Goal: Check status: Check status

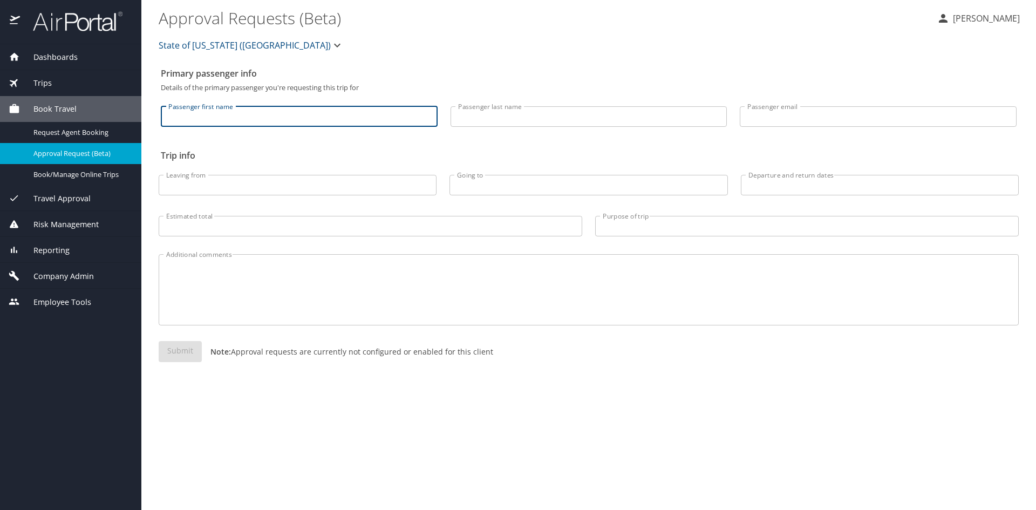
click at [270, 117] on input "Passenger first name" at bounding box center [299, 116] width 277 height 21
type input "[PERSON_NAME]"
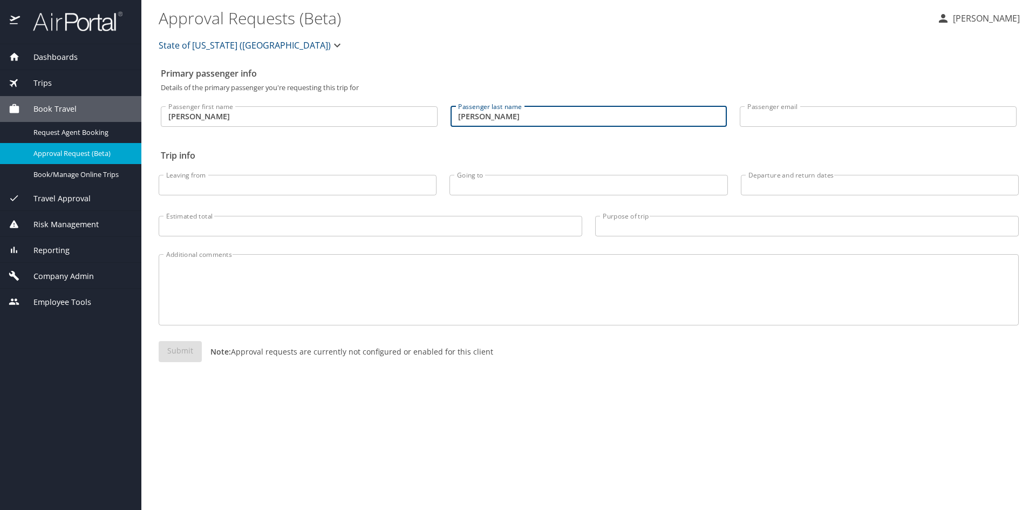
type input "[PERSON_NAME]"
click at [172, 114] on input "[PERSON_NAME]" at bounding box center [299, 116] width 277 height 21
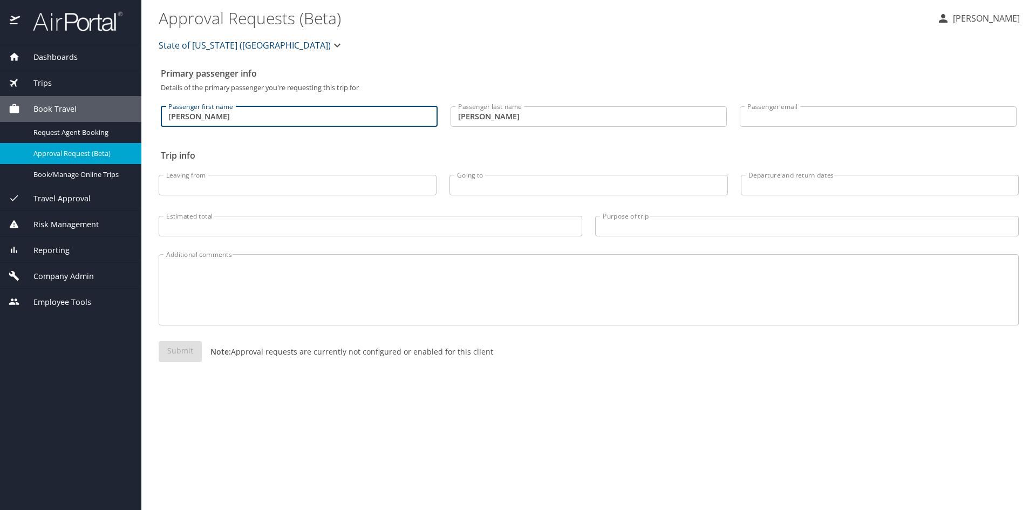
type input "[PERSON_NAME]"
click at [628, 180] on input "Going to" at bounding box center [589, 185] width 278 height 21
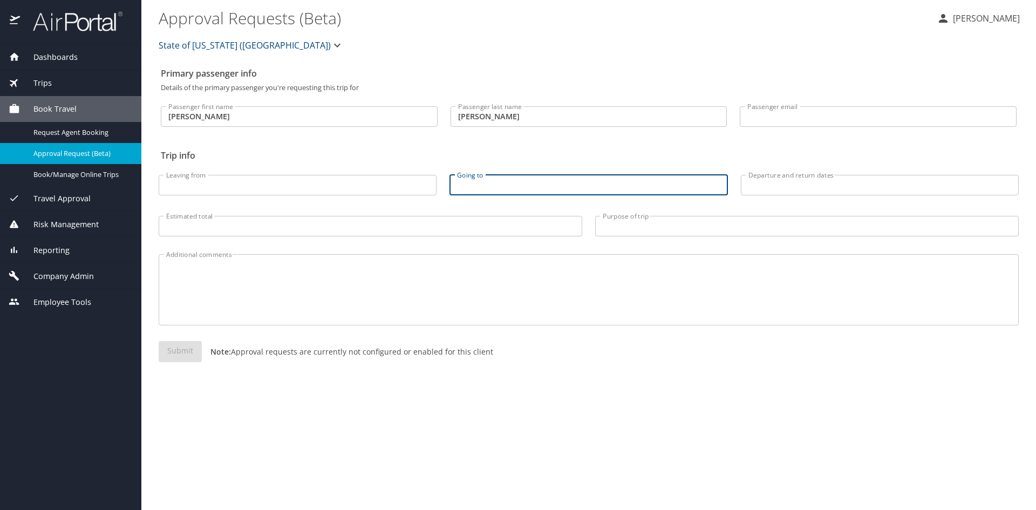
type input "l"
type input "[GEOGRAPHIC_DATA], [GEOGRAPHIC_DATA]"
click at [795, 181] on input "Departure and return dates" at bounding box center [880, 185] width 278 height 21
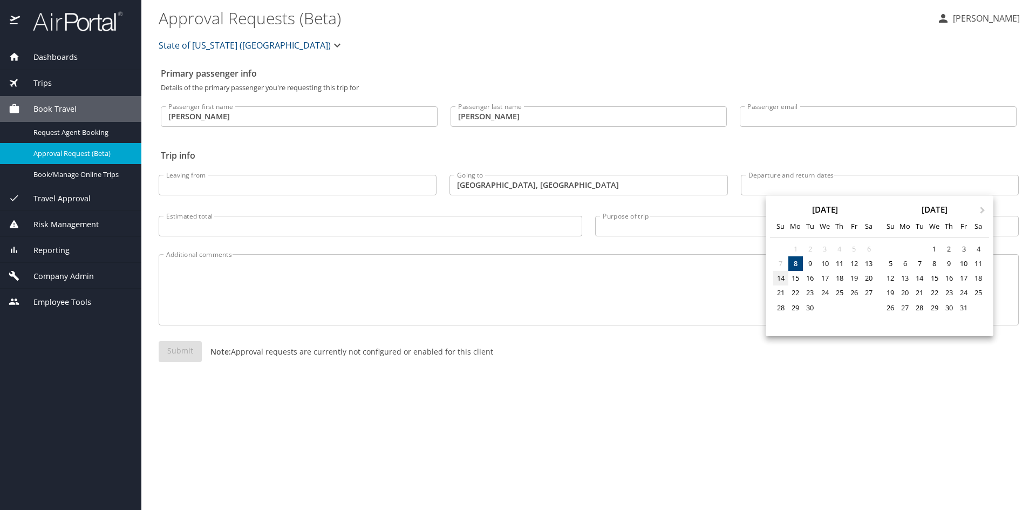
click at [784, 278] on div "14" at bounding box center [780, 278] width 15 height 15
click at [852, 274] on div "19" at bounding box center [854, 278] width 15 height 15
type input "[DATE] 🠦 [DATE]"
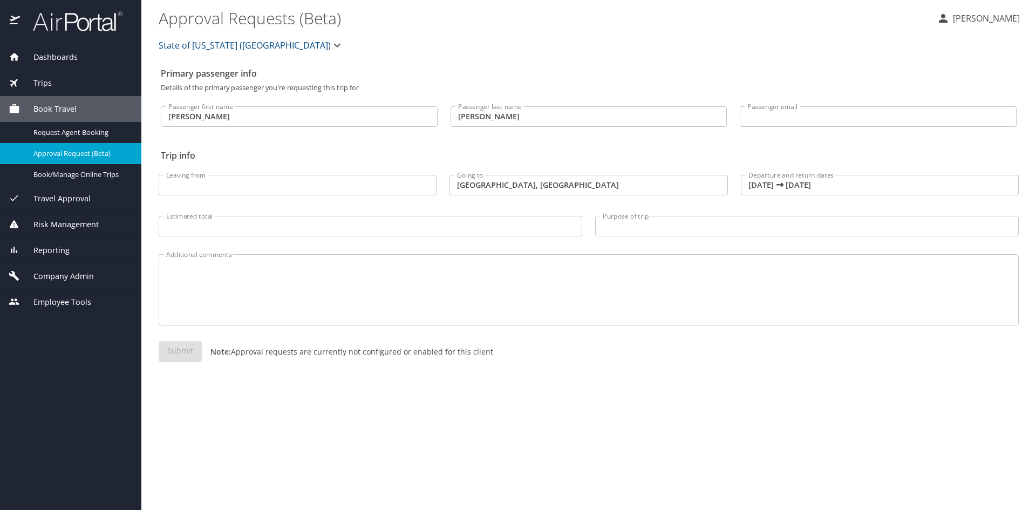
click at [334, 45] on icon "button" at bounding box center [337, 46] width 6 height 4
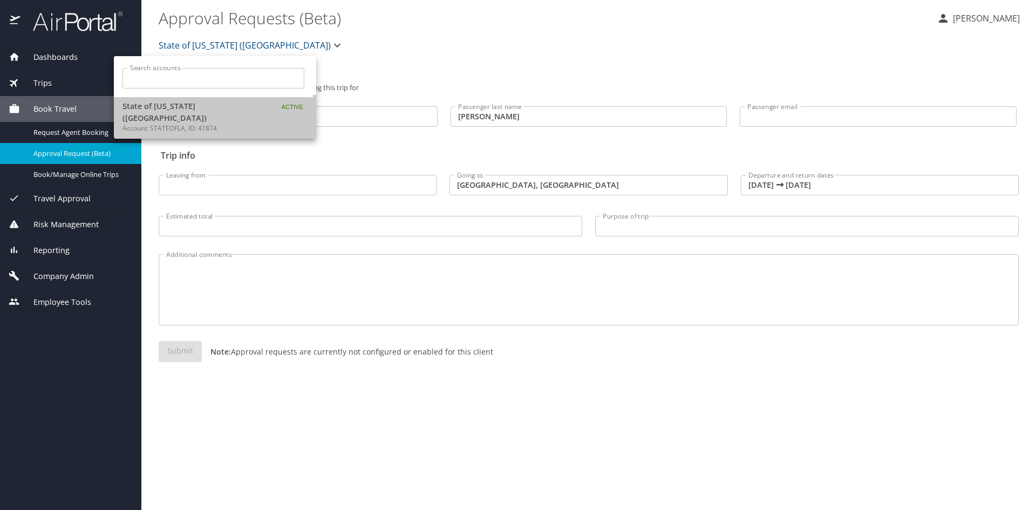
click at [238, 124] on p "Account: STATEOFLA, ID: 41874" at bounding box center [190, 129] width 135 height 10
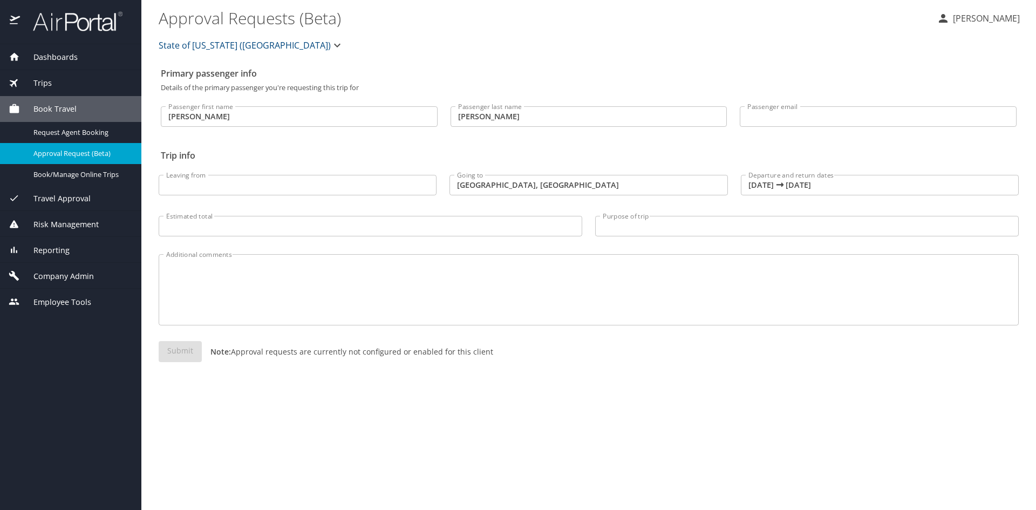
click at [73, 224] on span "Risk Management" at bounding box center [59, 225] width 79 height 12
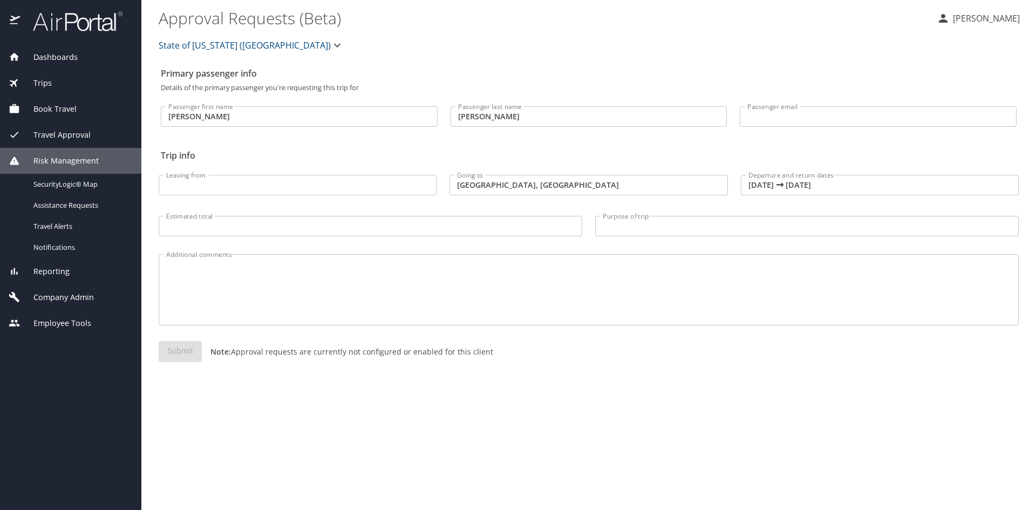
click at [61, 52] on span "Dashboards" at bounding box center [49, 57] width 58 height 12
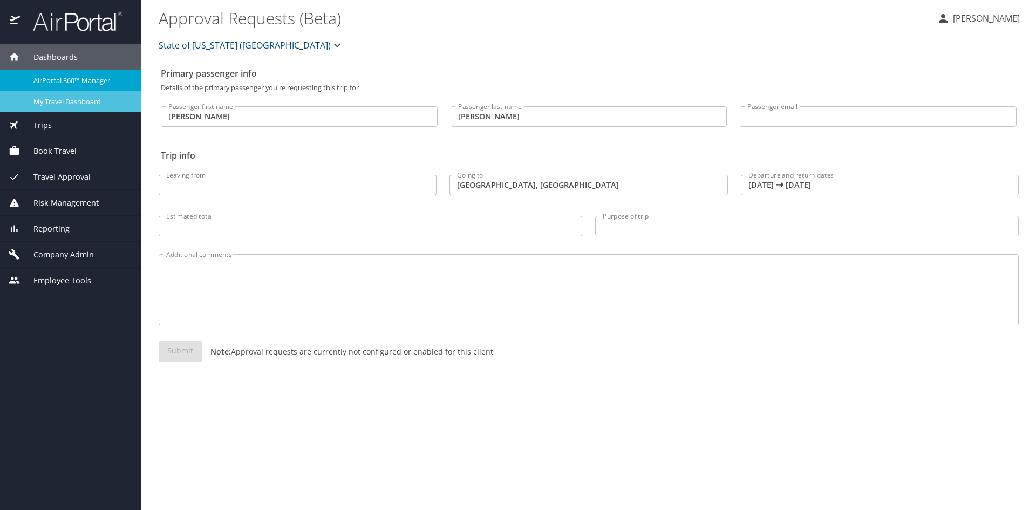
click at [84, 99] on span "My Travel Dashboard" at bounding box center [80, 102] width 95 height 10
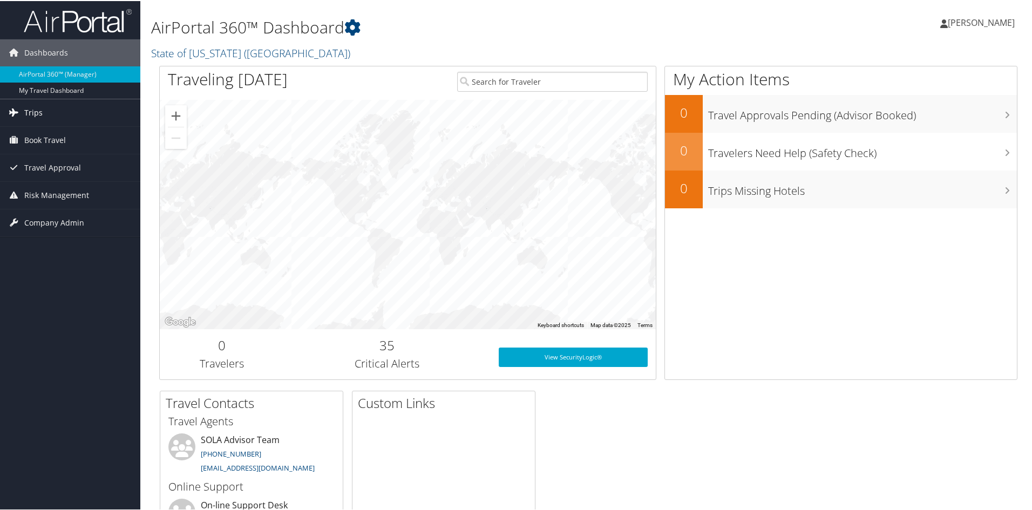
click at [47, 117] on link "Trips" at bounding box center [70, 111] width 140 height 27
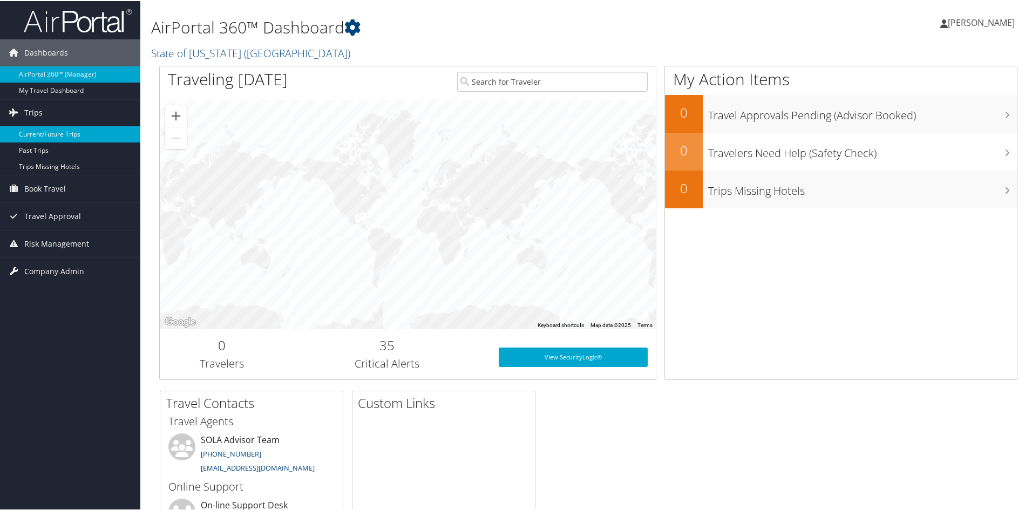
click at [73, 132] on link "Current/Future Trips" at bounding box center [70, 133] width 140 height 16
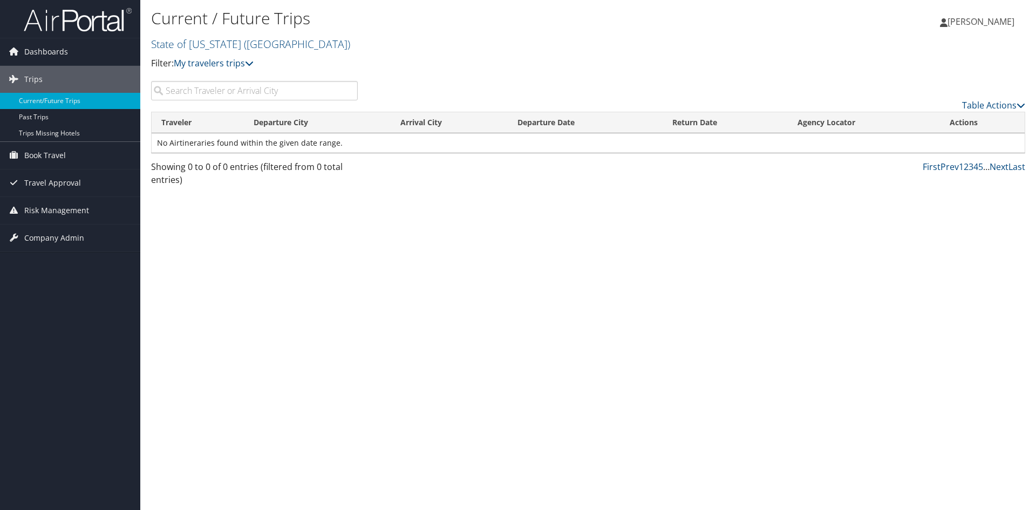
click at [283, 100] on div "Table Actions" at bounding box center [588, 96] width 891 height 31
click at [290, 89] on input "search" at bounding box center [254, 90] width 207 height 19
click at [254, 59] on icon at bounding box center [249, 63] width 9 height 9
click at [260, 79] on div "Current / Future Trips State of Louisiana (SOLA) State of Louisiana (SOLA) Stat…" at bounding box center [442, 43] width 583 height 76
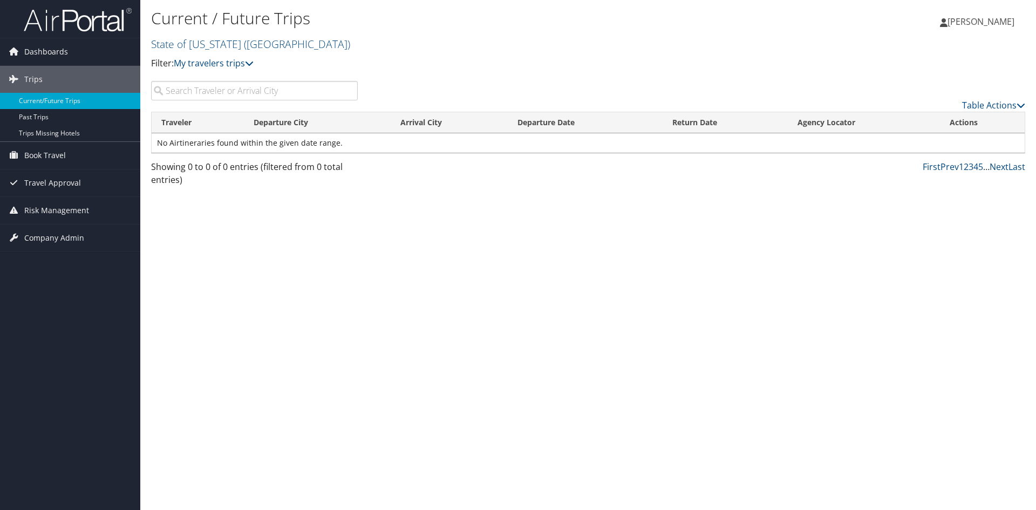
click at [267, 86] on input "search" at bounding box center [254, 90] width 207 height 19
type input "patrick roque"
click at [67, 175] on span "Travel Approval" at bounding box center [52, 182] width 57 height 27
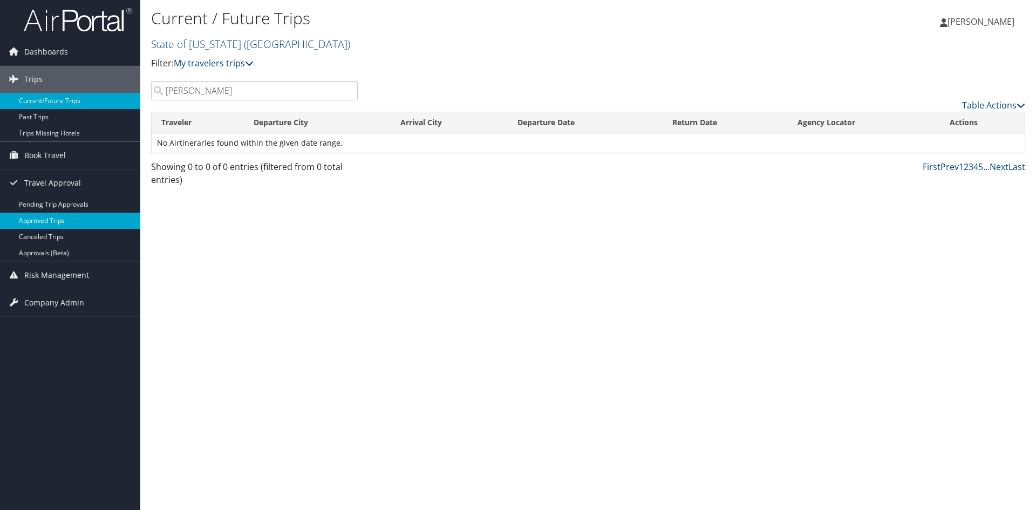
click at [56, 218] on link "Approved Trips" at bounding box center [70, 221] width 140 height 16
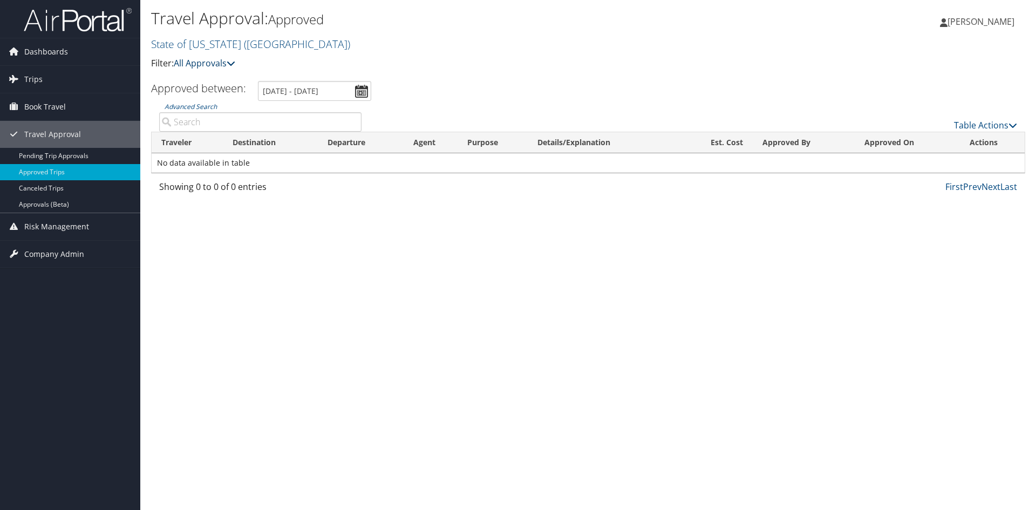
click at [230, 62] on icon at bounding box center [231, 63] width 9 height 9
click at [296, 122] on input "Advanced Search" at bounding box center [260, 121] width 202 height 19
type input "aisha griffin"
